Goal: Communication & Community: Connect with others

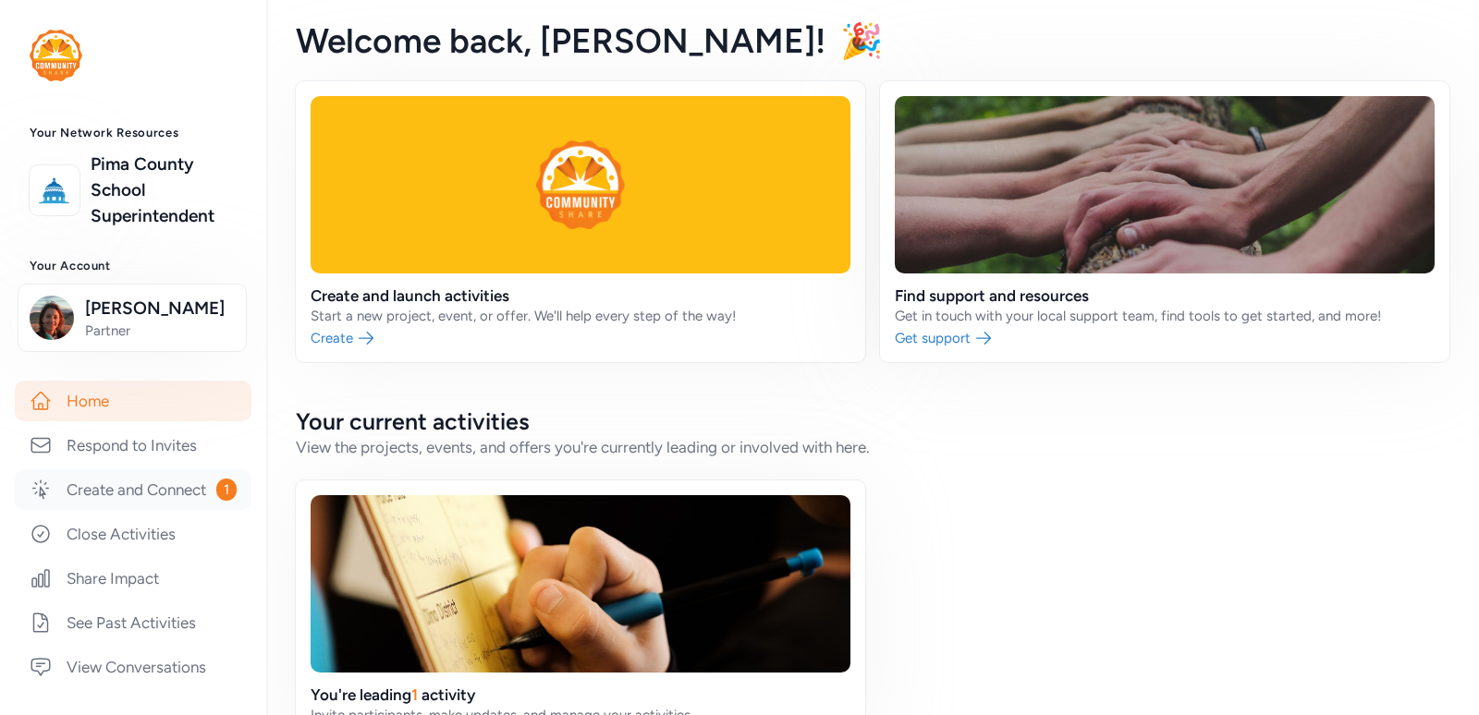
click at [112, 510] on link "Create and Connect 1" at bounding box center [133, 489] width 237 height 41
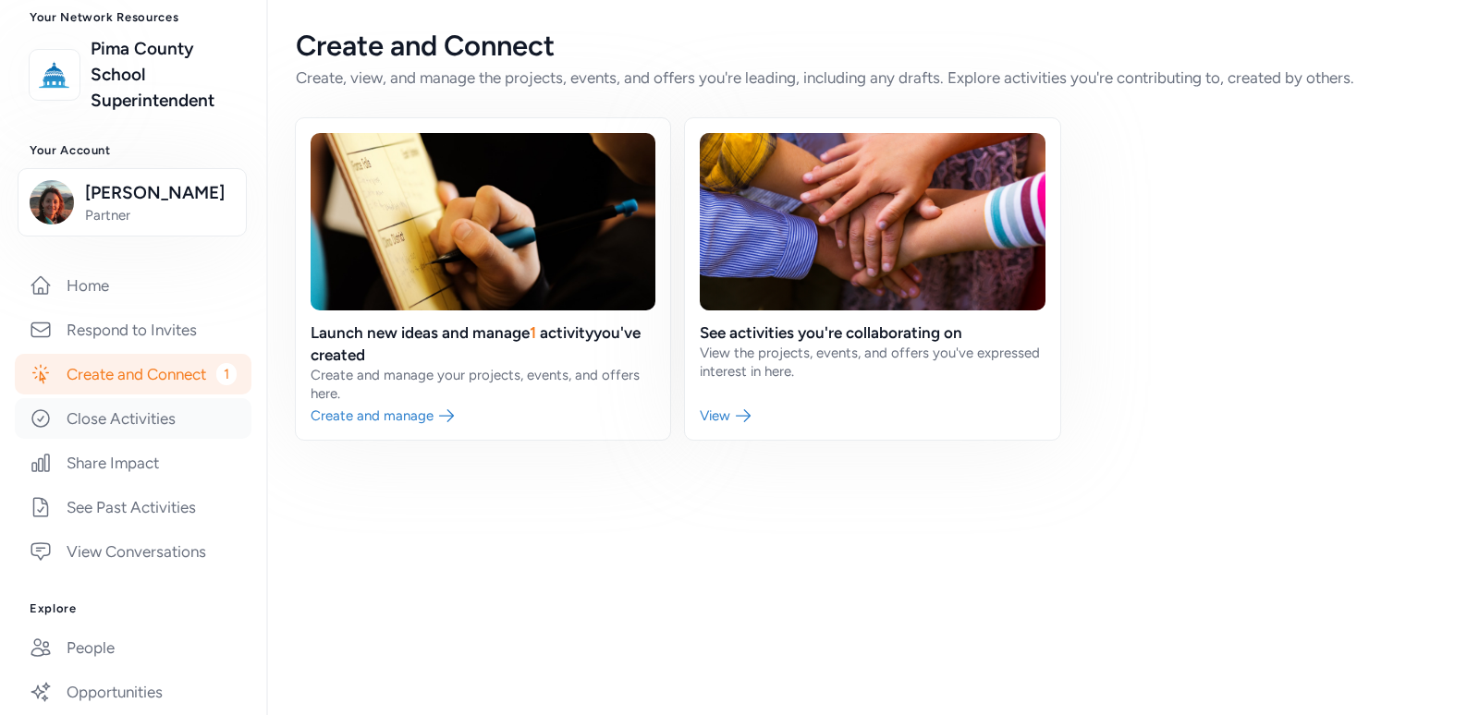
scroll to position [296, 0]
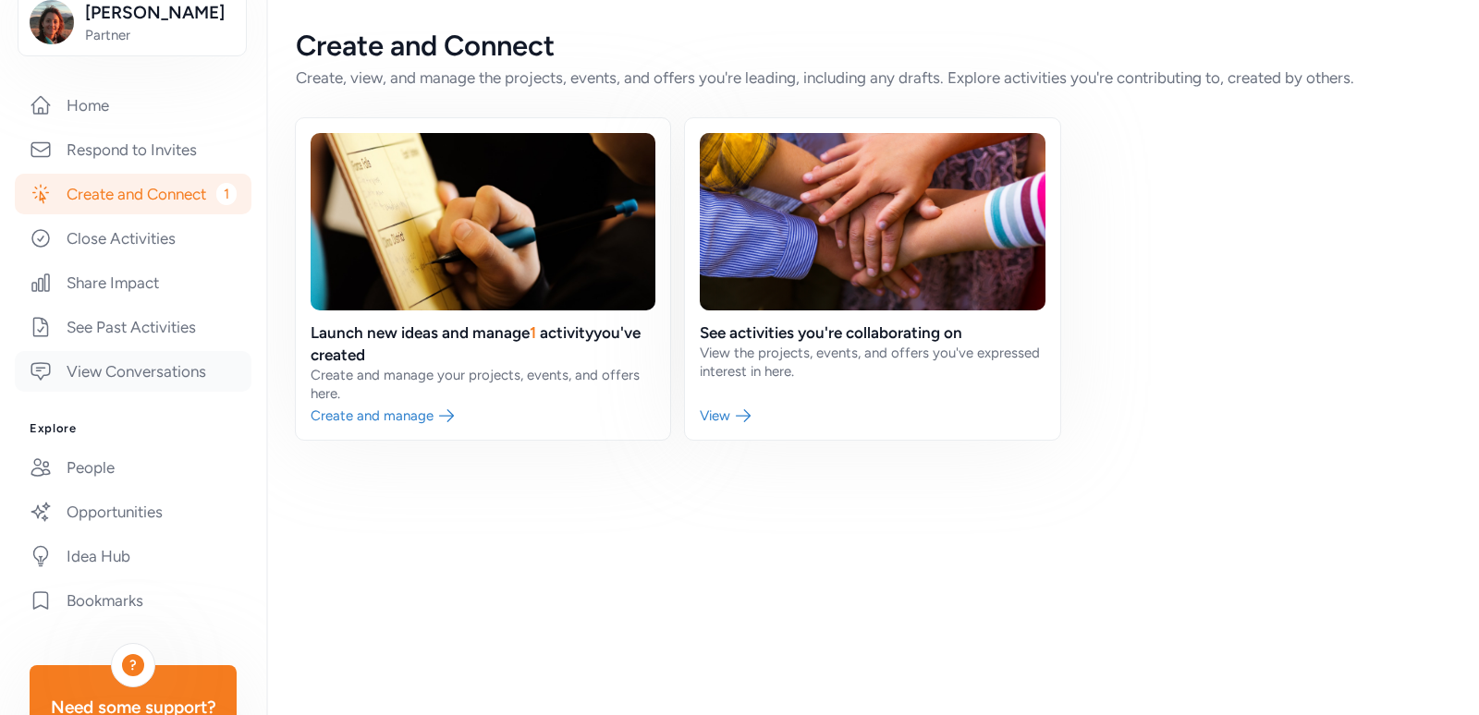
click at [124, 392] on link "View Conversations" at bounding box center [133, 371] width 237 height 41
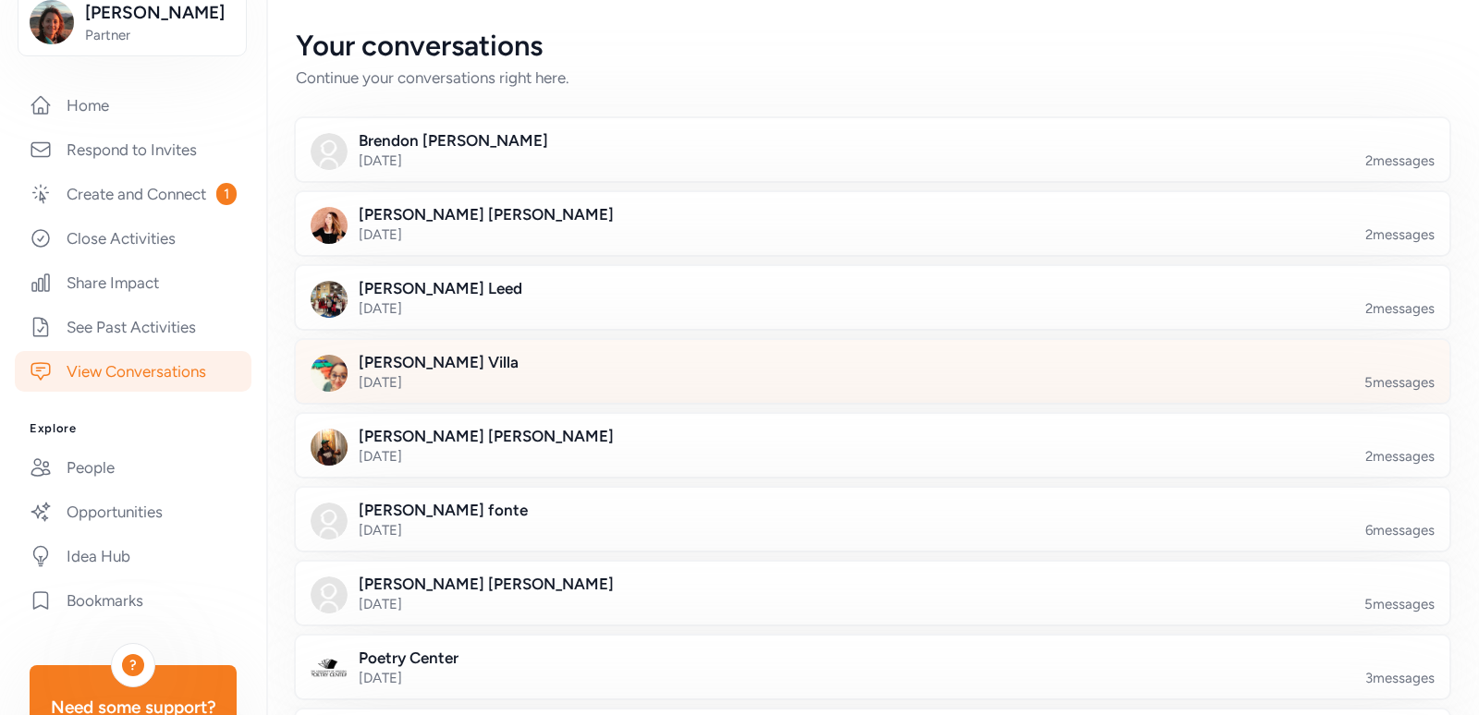
click at [478, 372] on div at bounding box center [887, 382] width 1153 height 63
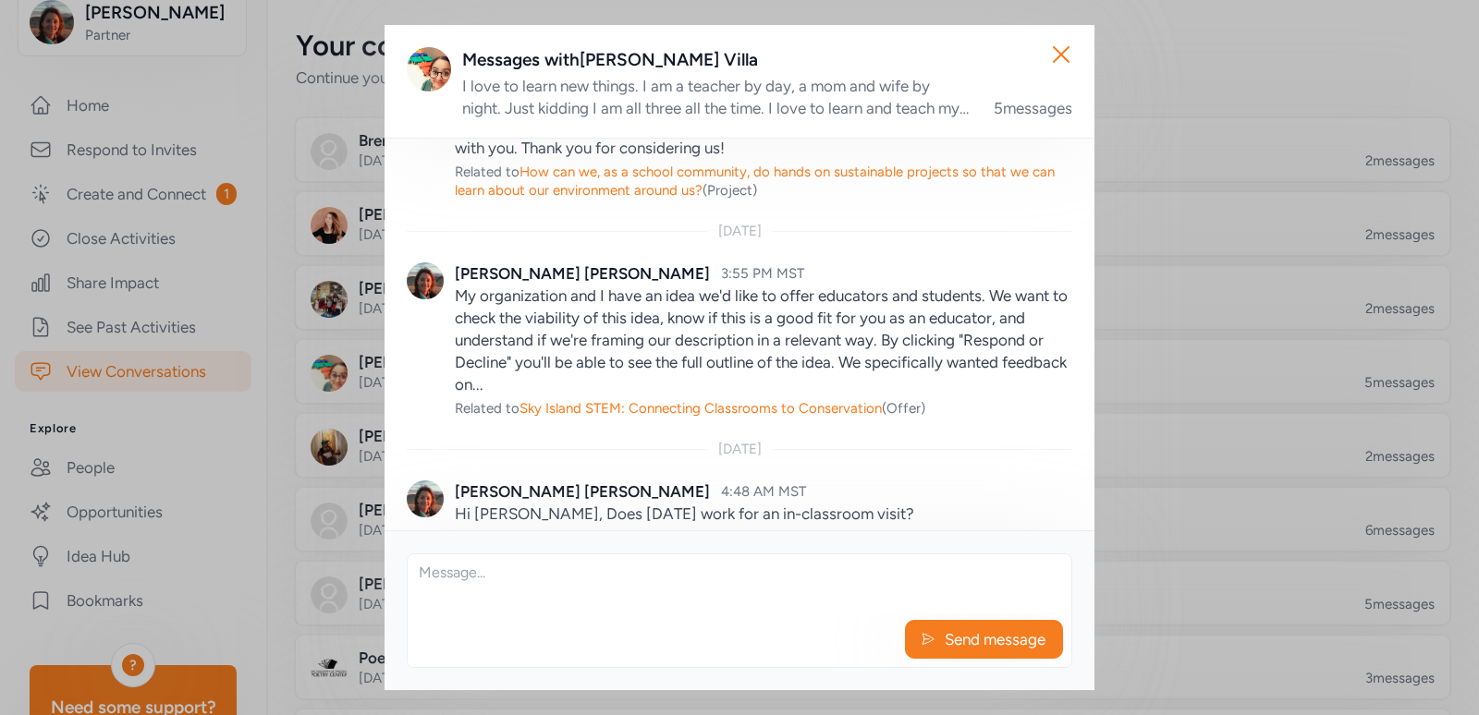
scroll to position [495, 0]
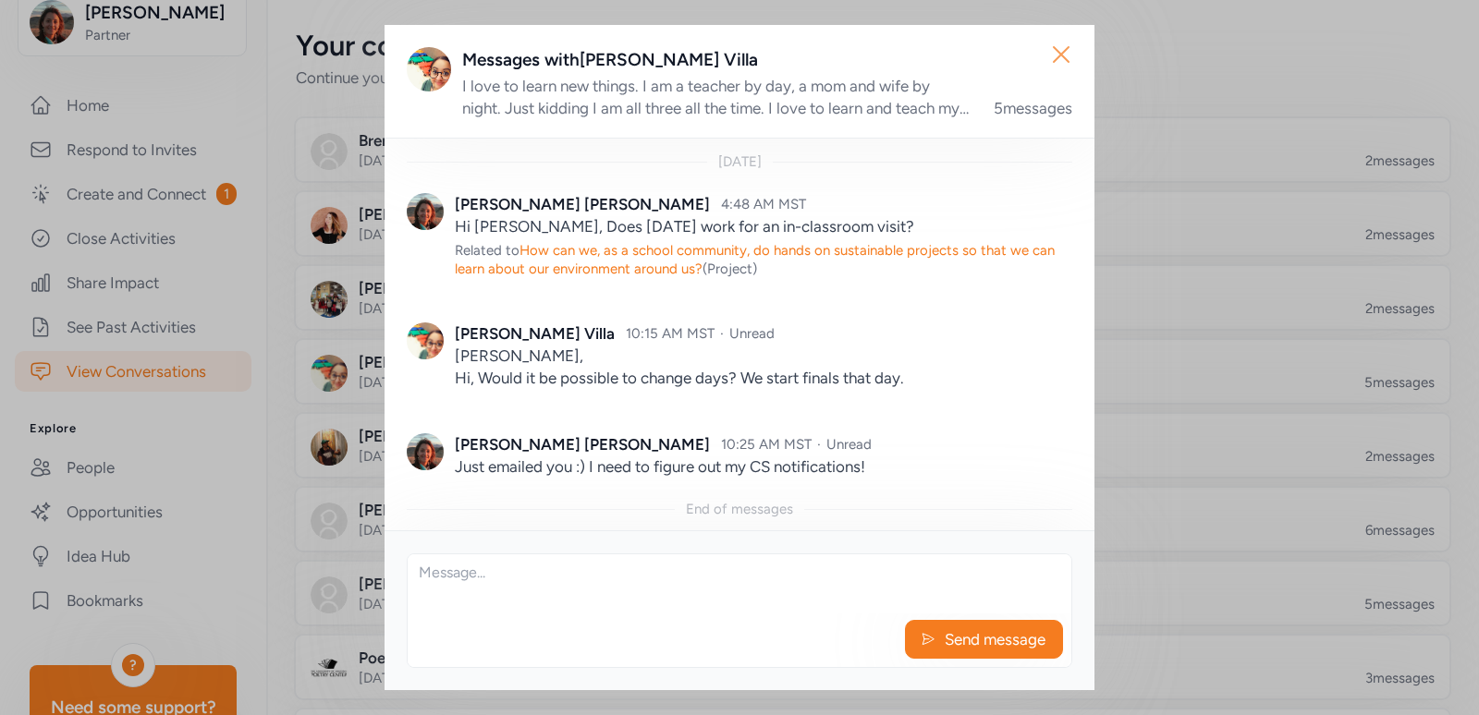
click at [1063, 63] on icon "button" at bounding box center [1061, 55] width 30 height 30
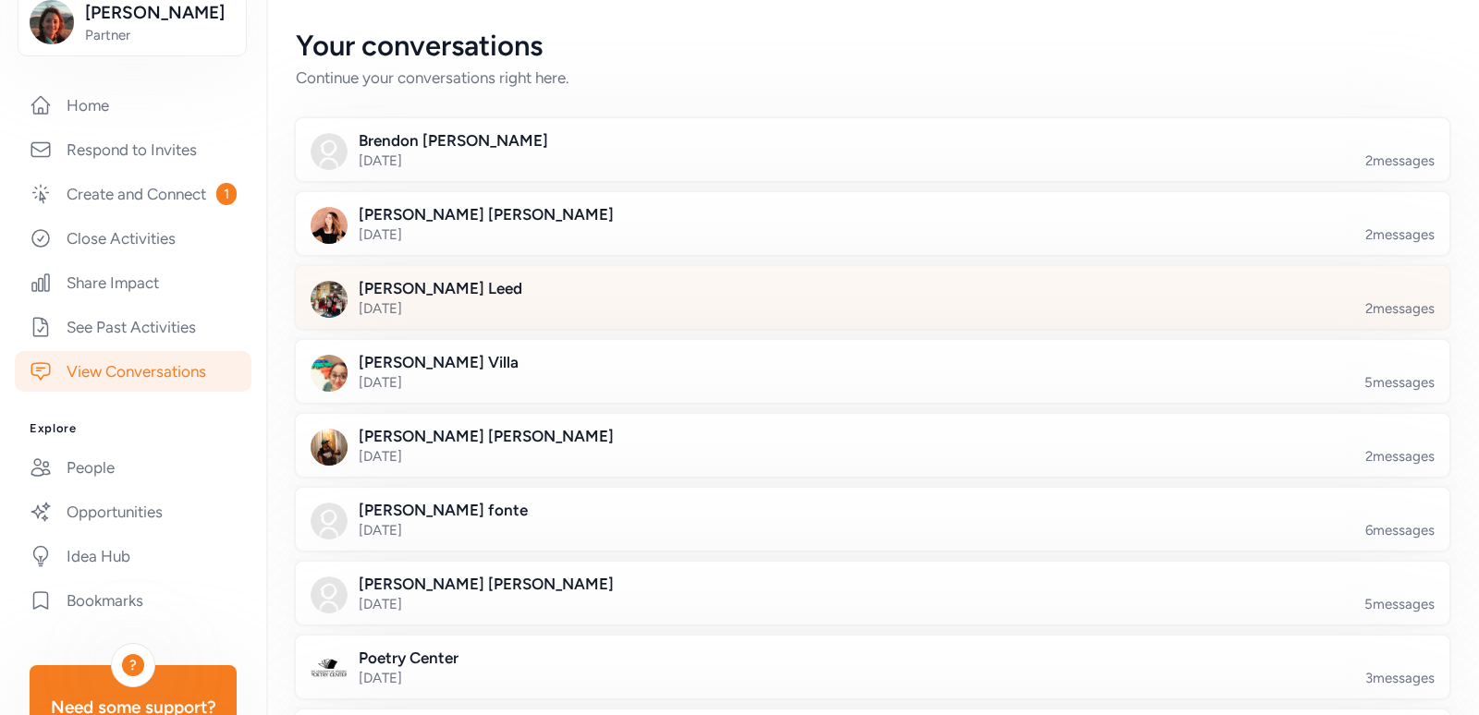
click at [467, 312] on div at bounding box center [887, 308] width 1153 height 63
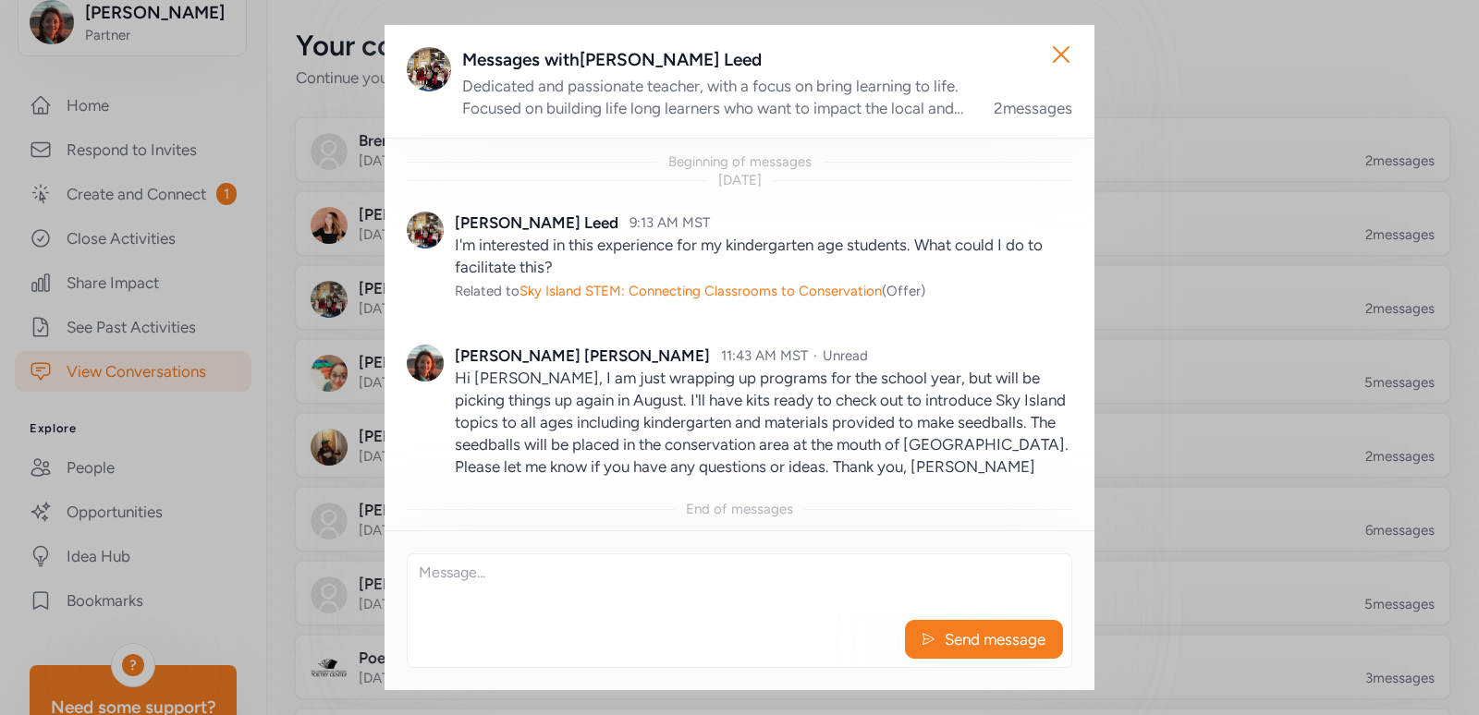
click at [426, 228] on img at bounding box center [425, 230] width 37 height 37
click at [505, 227] on div "[PERSON_NAME]" at bounding box center [537, 223] width 164 height 22
click at [1060, 55] on icon "button" at bounding box center [1061, 54] width 15 height 15
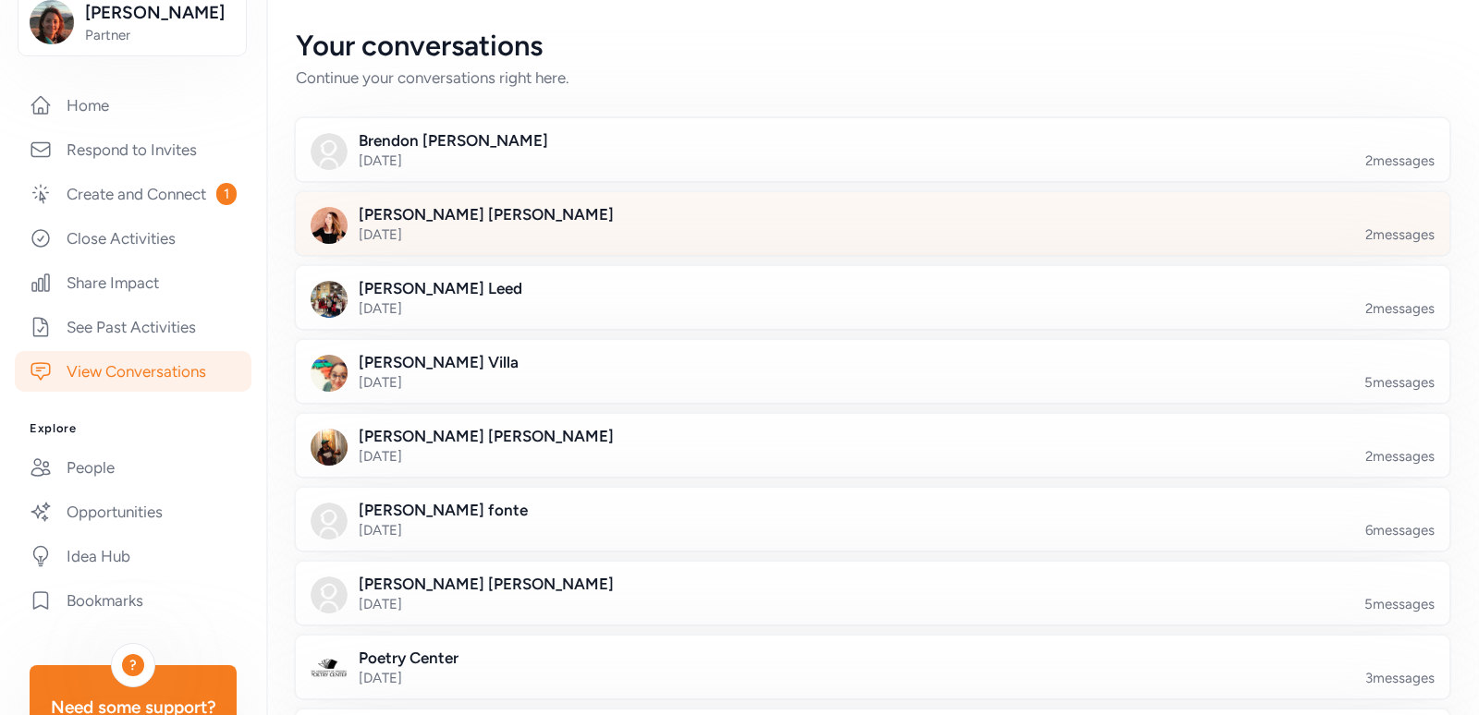
click at [462, 229] on div at bounding box center [887, 234] width 1153 height 63
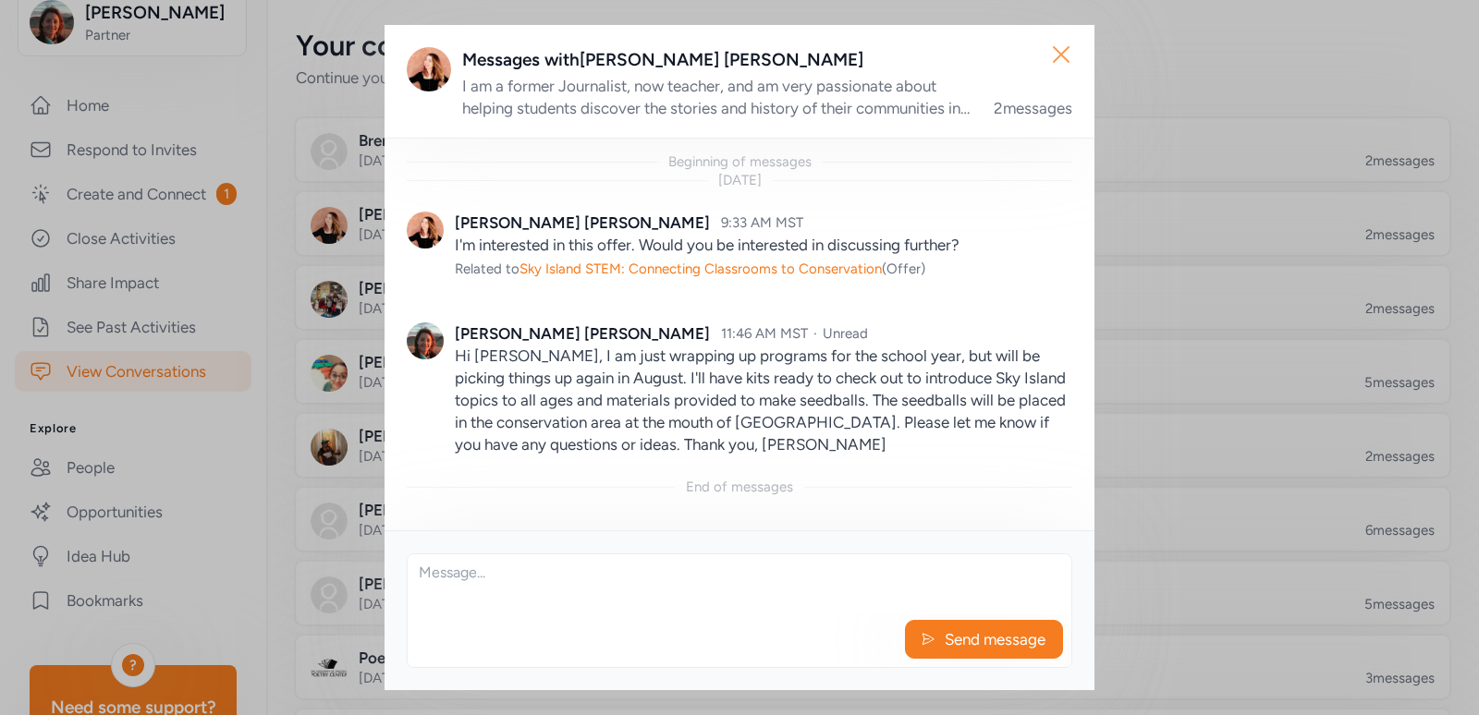
click at [1065, 63] on icon "button" at bounding box center [1061, 55] width 30 height 30
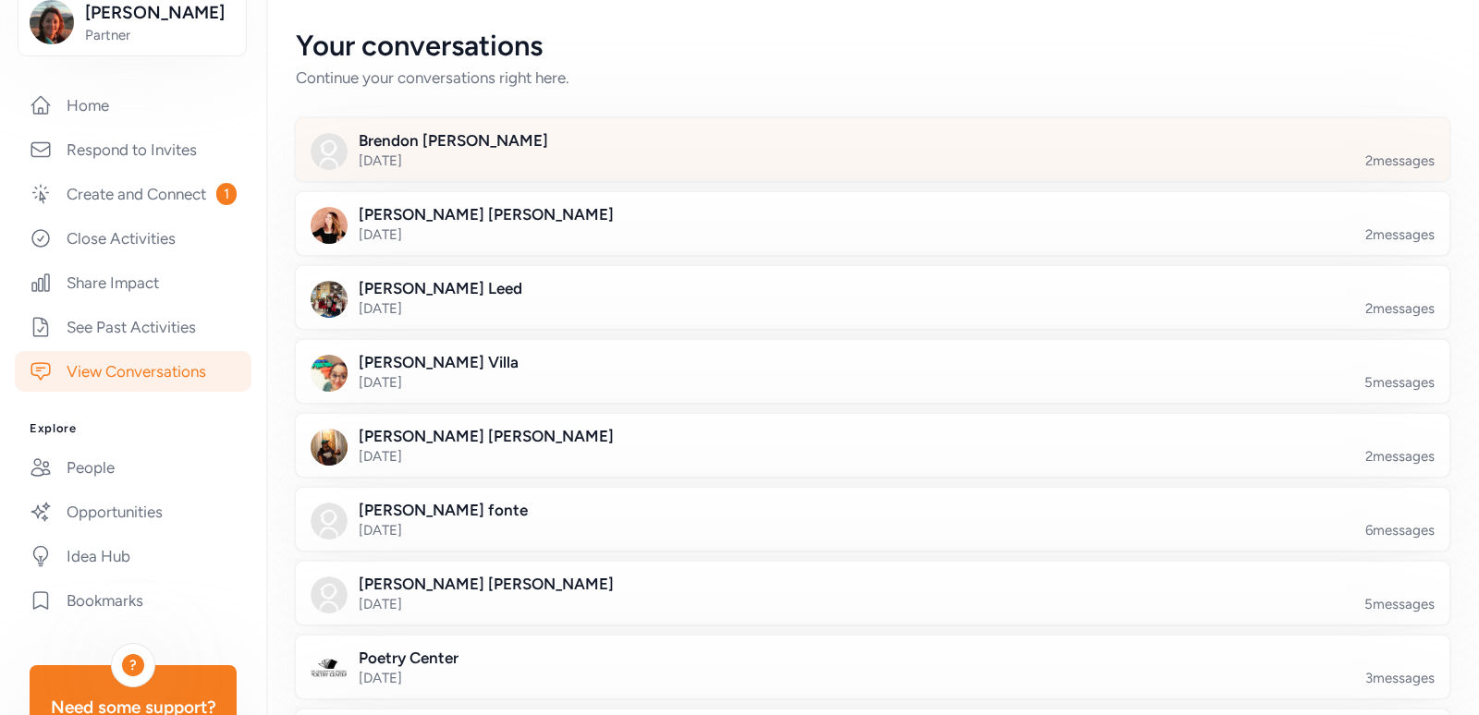
click at [532, 140] on div at bounding box center [887, 160] width 1153 height 63
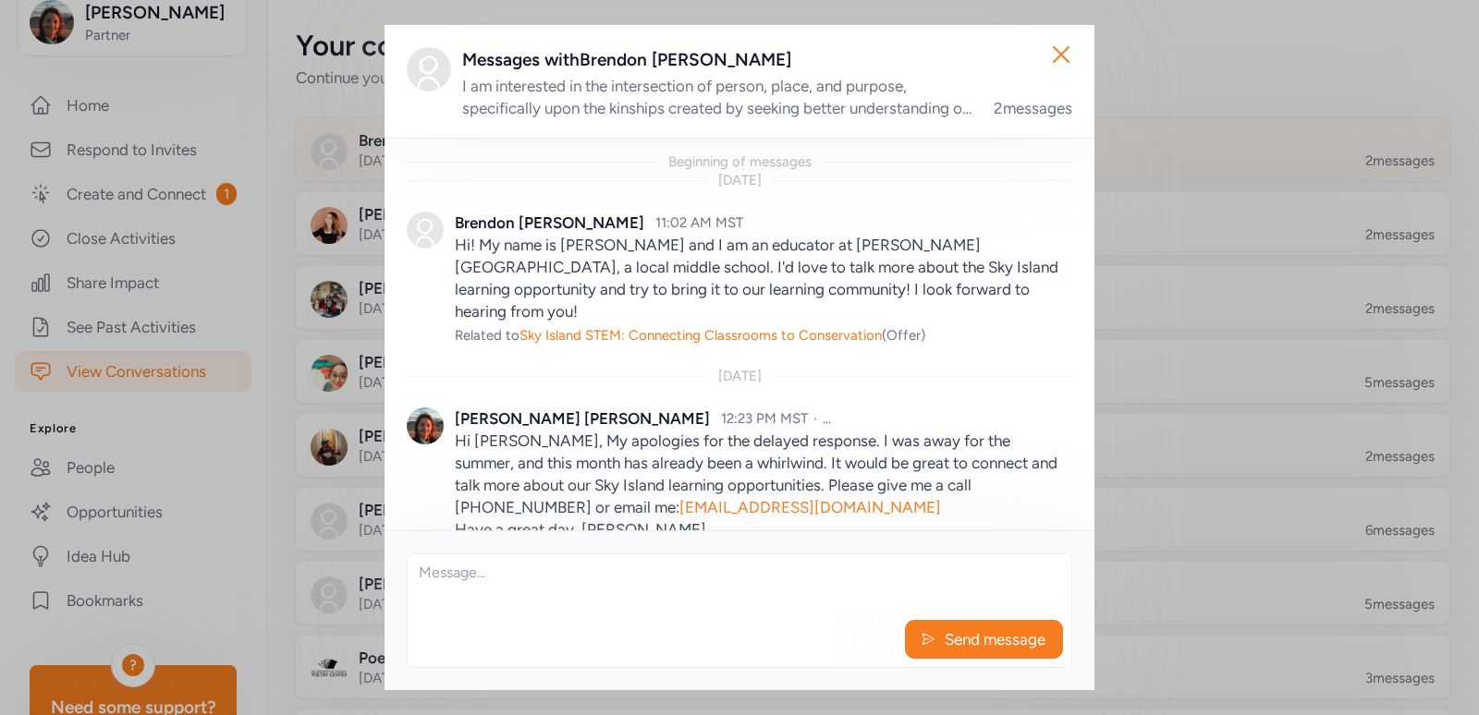
scroll to position [42, 0]
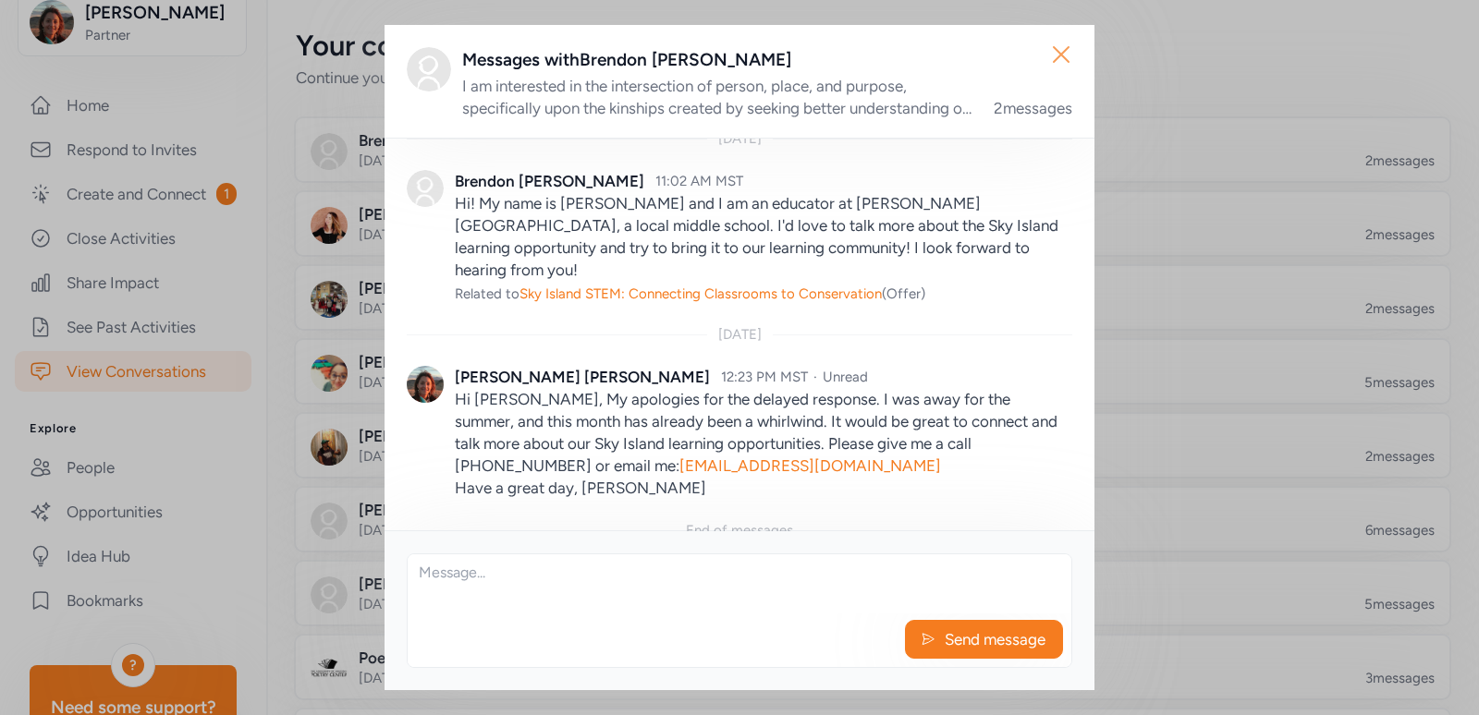
click at [1065, 59] on icon "button" at bounding box center [1061, 54] width 15 height 15
